Goal: Subscribe to service/newsletter

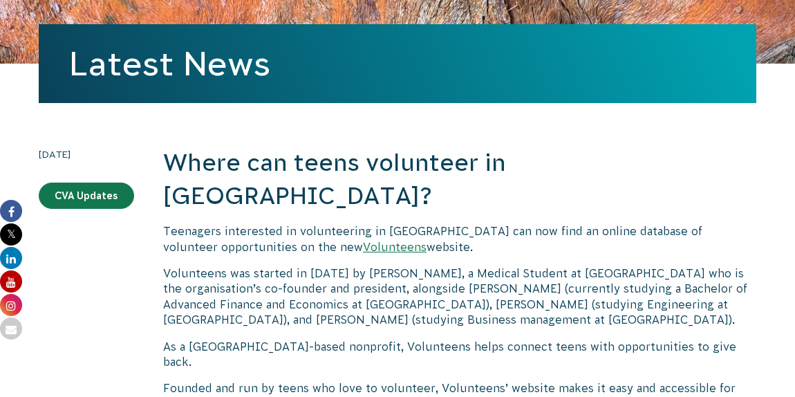
scroll to position [216, 0]
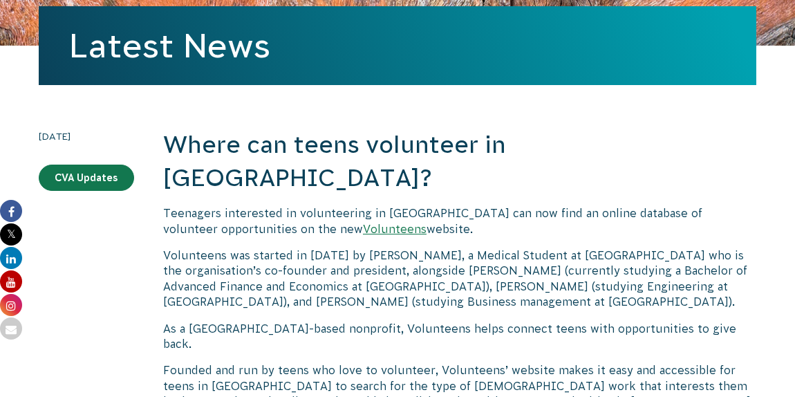
click at [363, 222] on link "Volunteens" at bounding box center [395, 228] width 64 height 12
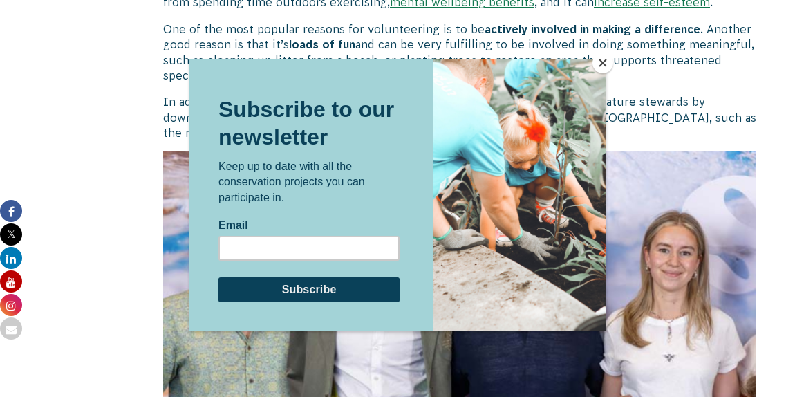
scroll to position [1131, 0]
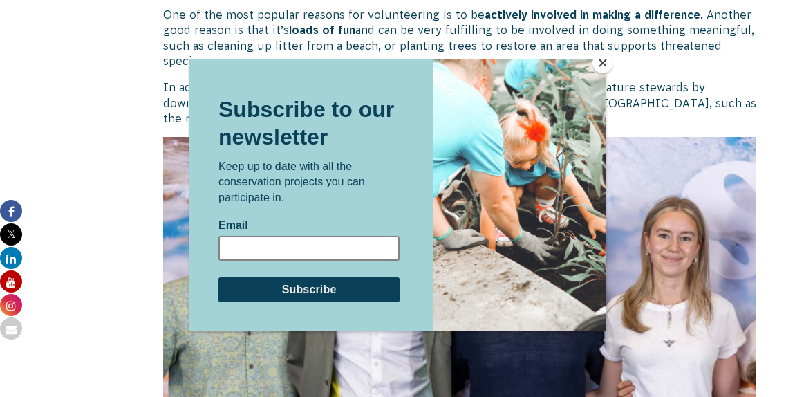
click at [352, 237] on input "Email" at bounding box center [308, 248] width 181 height 25
type input "[EMAIL_ADDRESS][DOMAIN_NAME]"
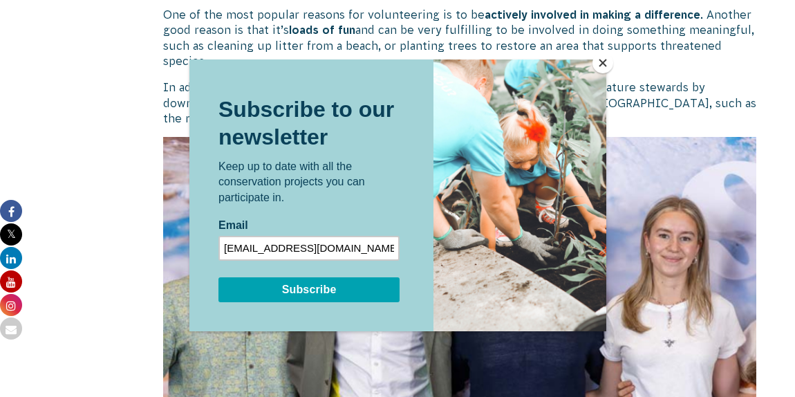
click at [279, 295] on input "Subscribe" at bounding box center [308, 289] width 181 height 25
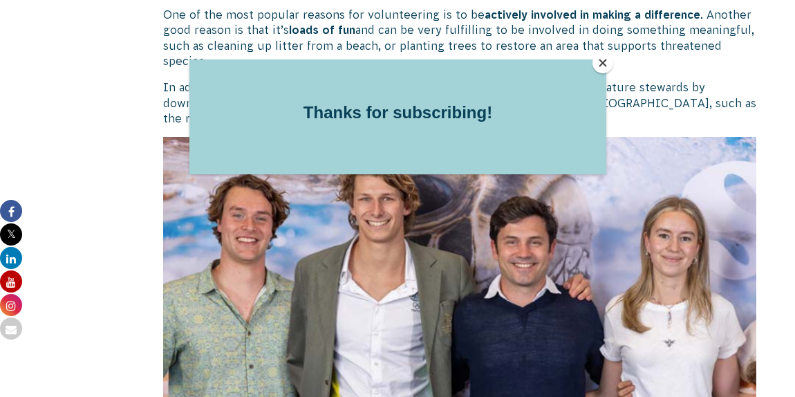
click at [598, 62] on button "Close" at bounding box center [602, 63] width 21 height 21
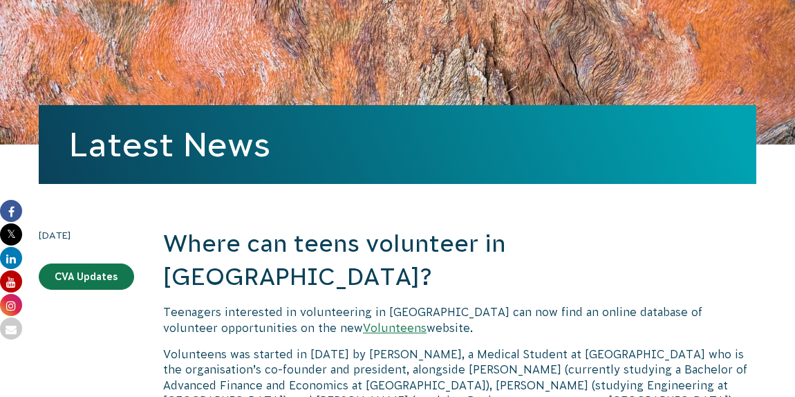
scroll to position [125, 0]
